Goal: Transaction & Acquisition: Book appointment/travel/reservation

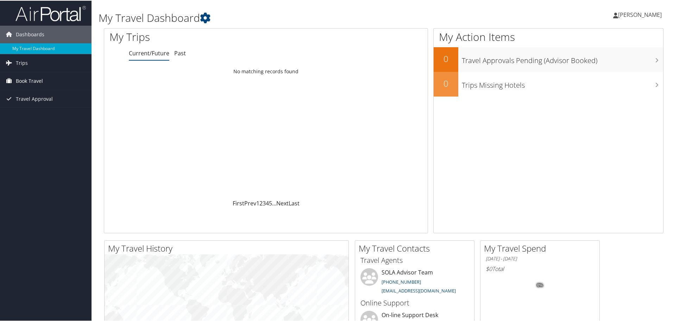
click at [47, 81] on link "Book Travel" at bounding box center [45, 80] width 91 height 18
click at [43, 101] on link "Book/Manage Online Trips" at bounding box center [45, 105] width 91 height 11
